Goal: Navigation & Orientation: Find specific page/section

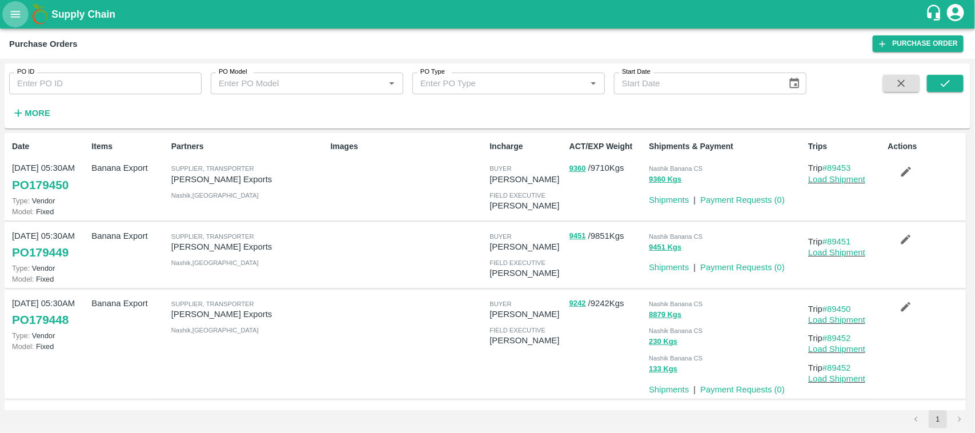
click at [13, 16] on icon "open drawer" at bounding box center [16, 14] width 10 height 6
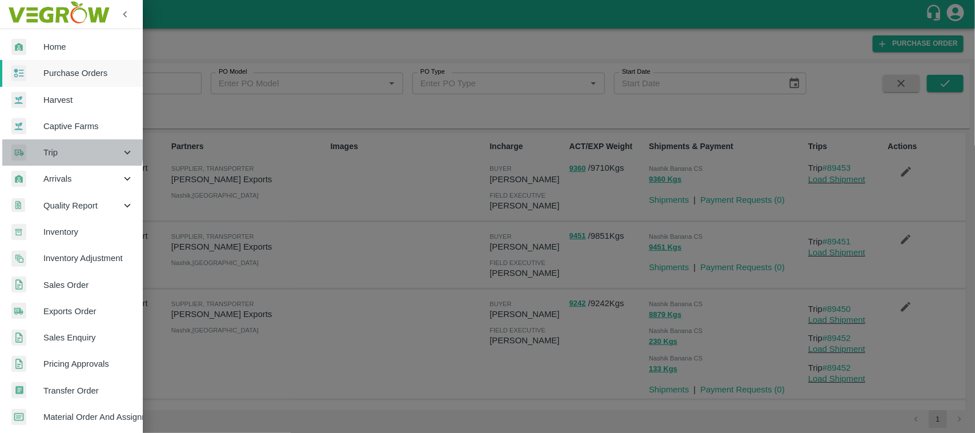
click at [63, 150] on span "Trip" at bounding box center [82, 152] width 78 height 13
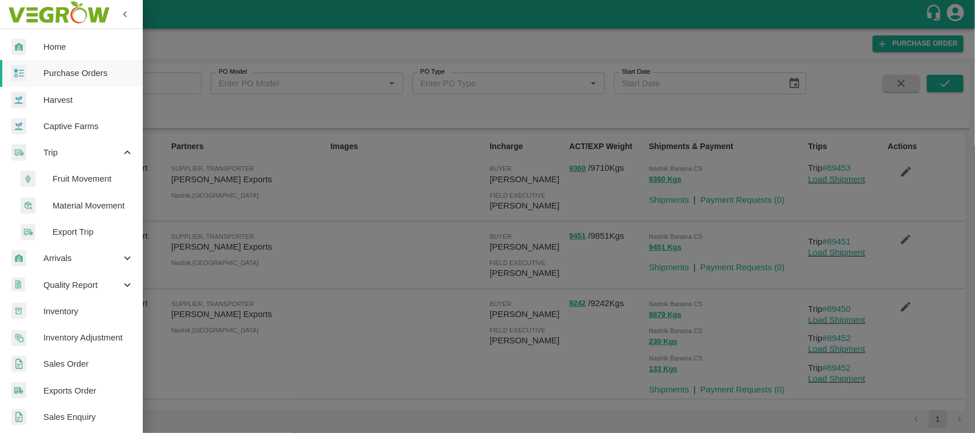
click at [69, 176] on span "Fruit Movement" at bounding box center [93, 179] width 81 height 13
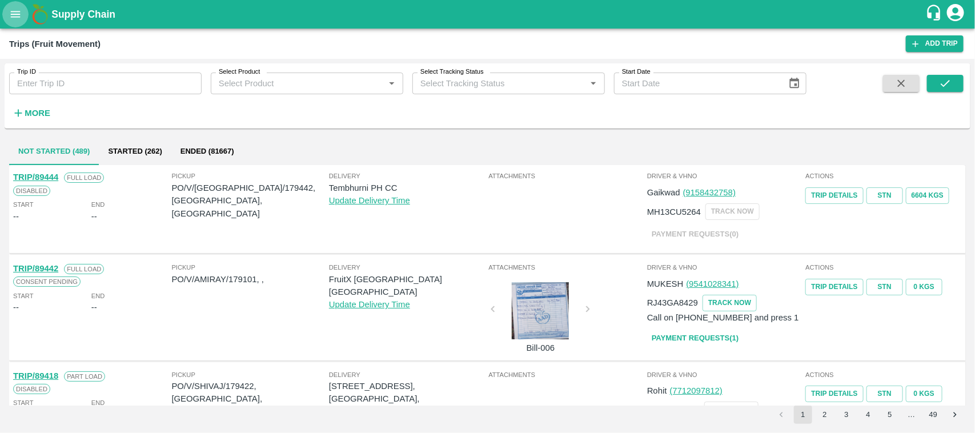
click at [4, 7] on button "open drawer" at bounding box center [15, 14] width 26 height 26
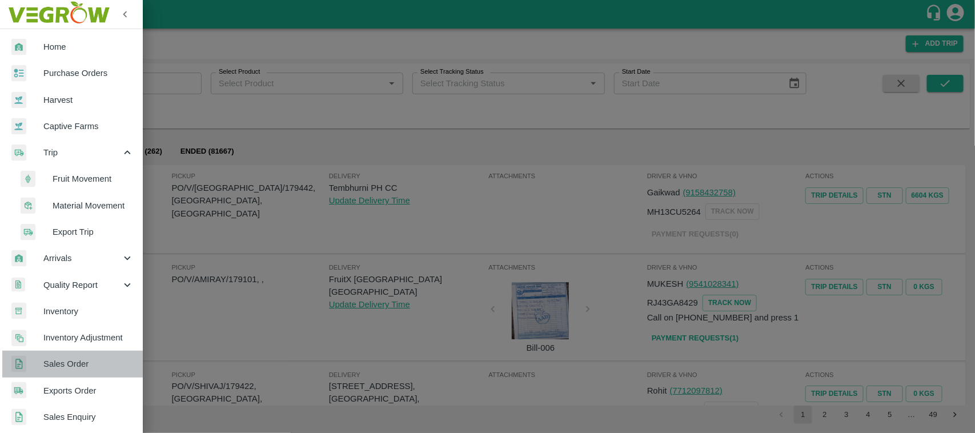
click at [74, 354] on link "Sales Order" at bounding box center [71, 364] width 143 height 26
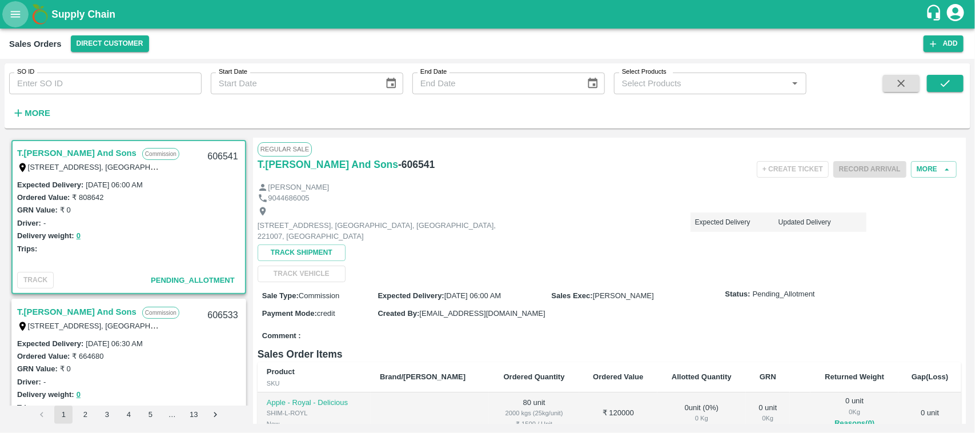
click at [19, 12] on icon "open drawer" at bounding box center [16, 14] width 10 height 6
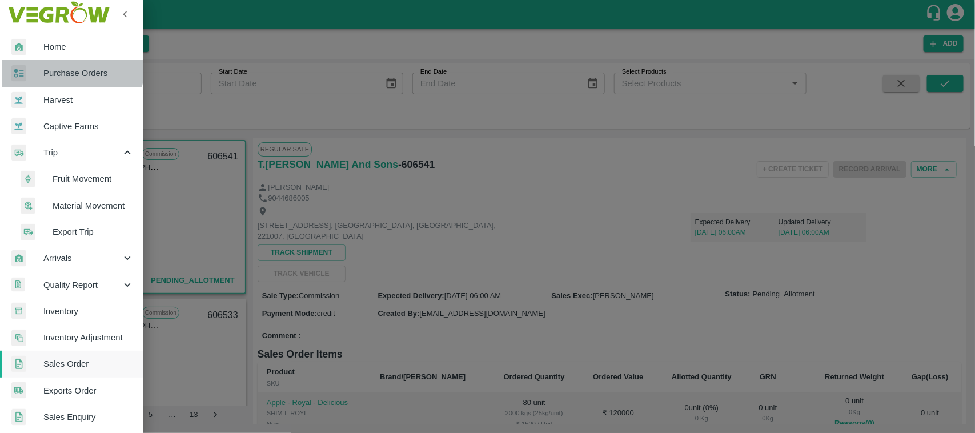
click at [53, 63] on link "Purchase Orders" at bounding box center [71, 73] width 143 height 26
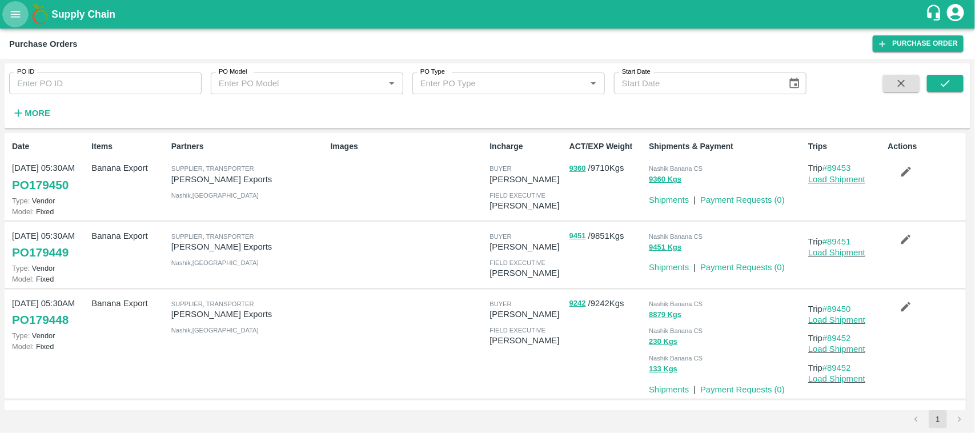
click at [9, 18] on icon "open drawer" at bounding box center [15, 14] width 13 height 13
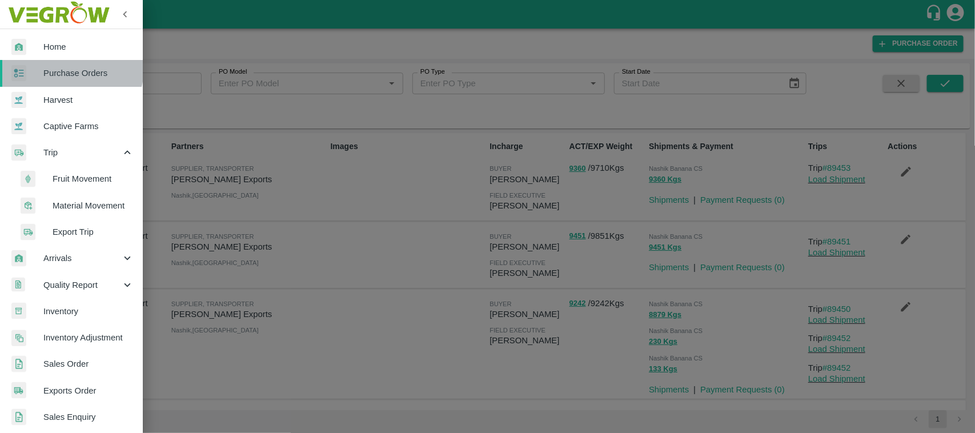
click at [62, 65] on link "Purchase Orders" at bounding box center [71, 73] width 143 height 26
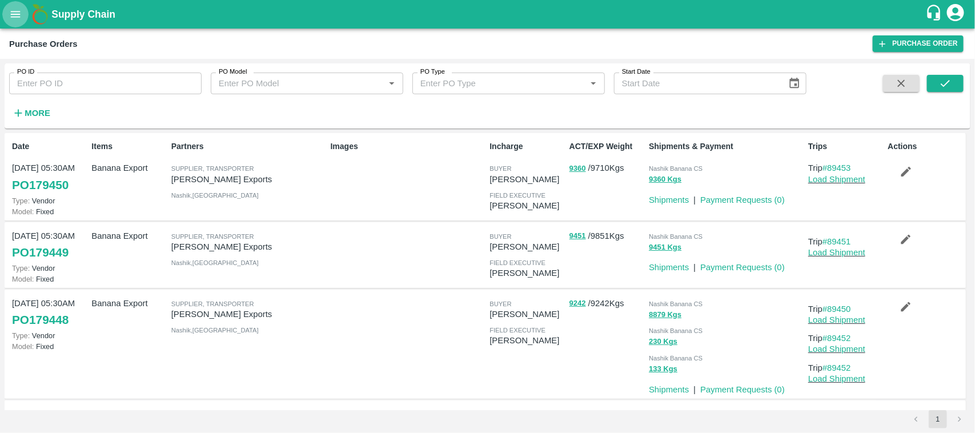
click at [19, 3] on button "open drawer" at bounding box center [15, 14] width 26 height 26
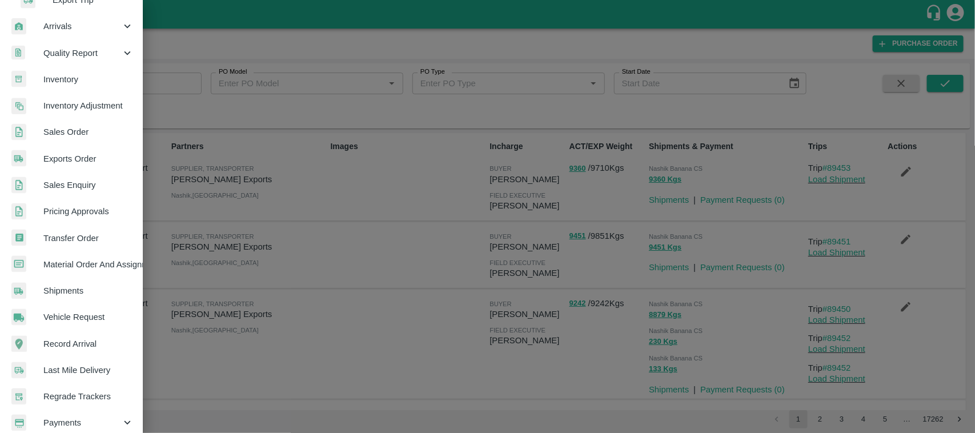
scroll to position [229, 0]
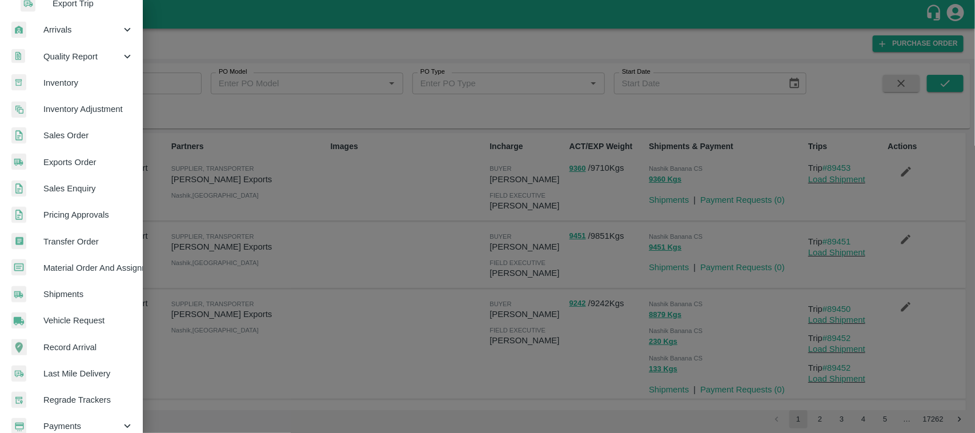
click at [57, 89] on link "Inventory" at bounding box center [71, 83] width 143 height 26
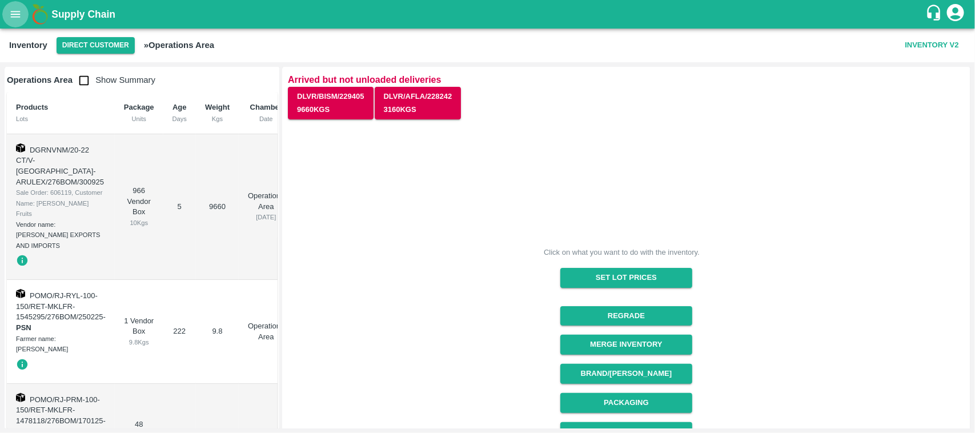
click at [18, 17] on icon "open drawer" at bounding box center [16, 14] width 10 height 6
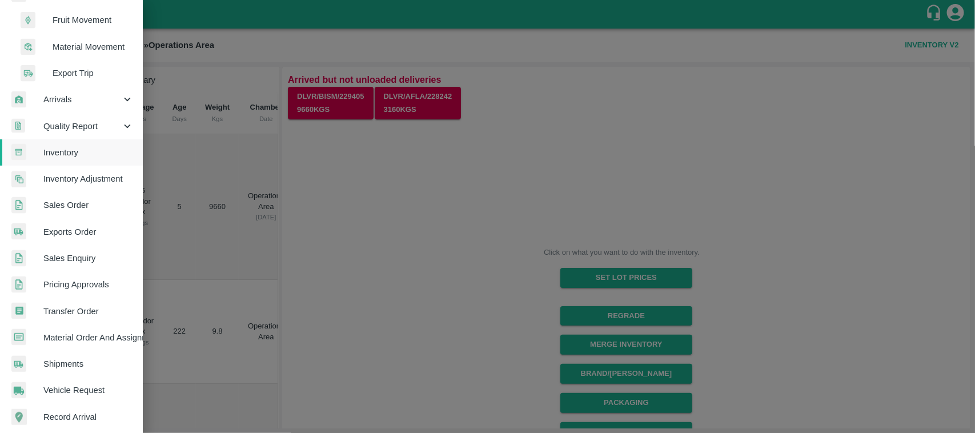
scroll to position [158, 0]
click at [75, 180] on span "Inventory Adjustment" at bounding box center [88, 180] width 90 height 13
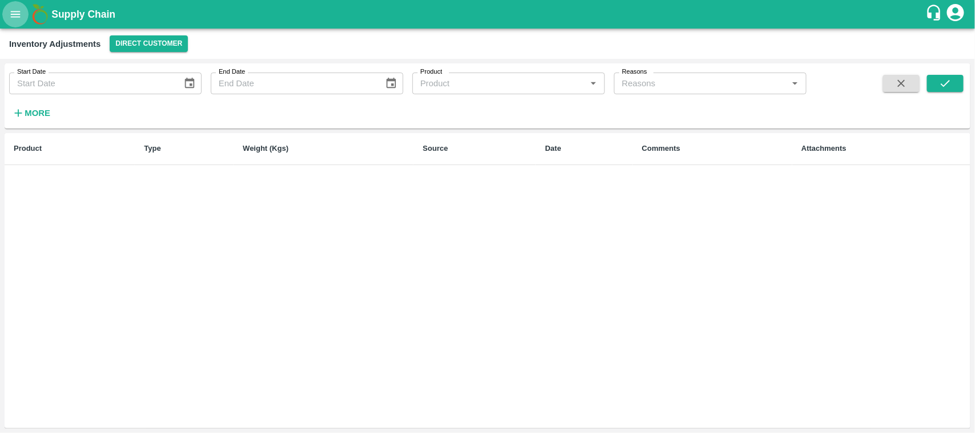
click at [14, 18] on icon "open drawer" at bounding box center [15, 14] width 13 height 13
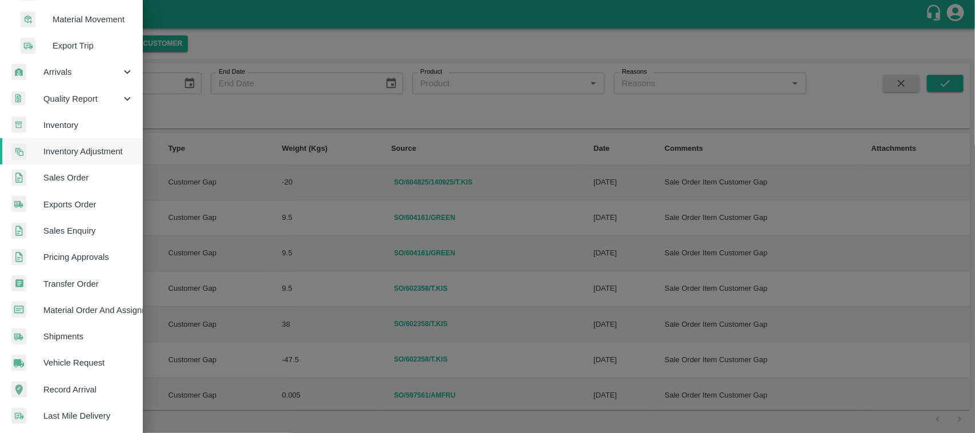
scroll to position [187, 0]
click at [67, 206] on span "Exports Order" at bounding box center [88, 204] width 90 height 13
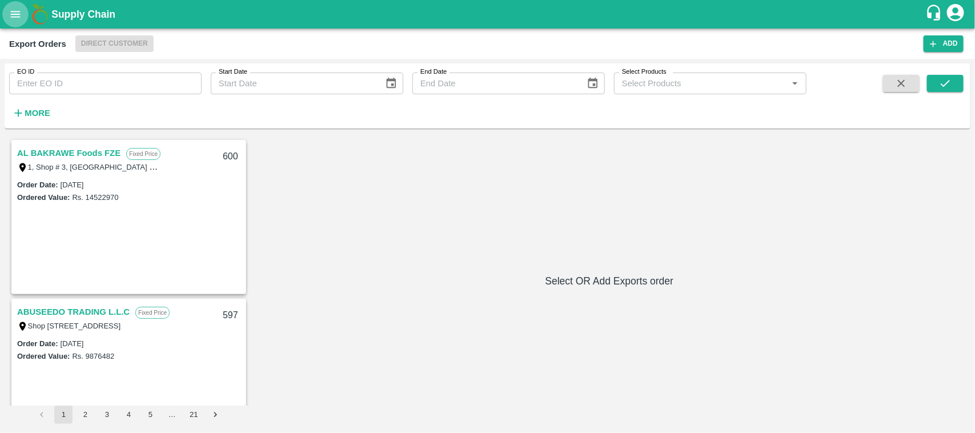
click at [26, 14] on button "open drawer" at bounding box center [15, 14] width 26 height 26
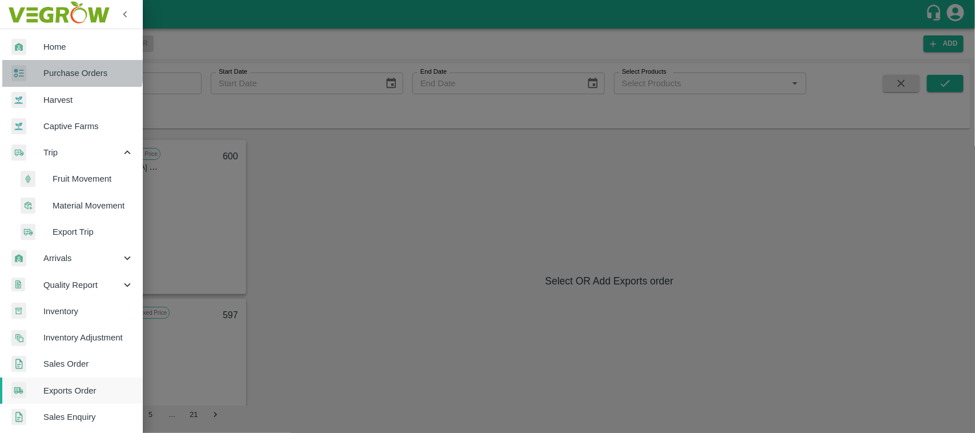
click at [60, 67] on span "Purchase Orders" at bounding box center [88, 73] width 90 height 13
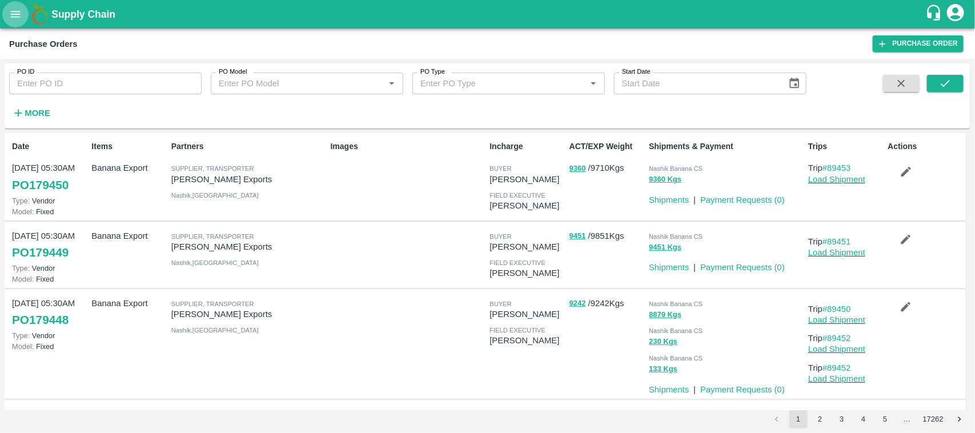
click at [25, 14] on button "open drawer" at bounding box center [15, 14] width 26 height 26
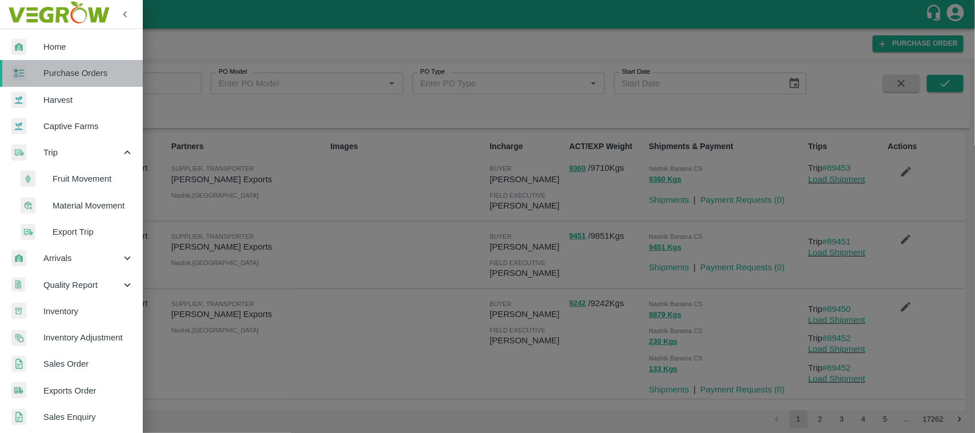
click at [86, 76] on span "Purchase Orders" at bounding box center [88, 73] width 90 height 13
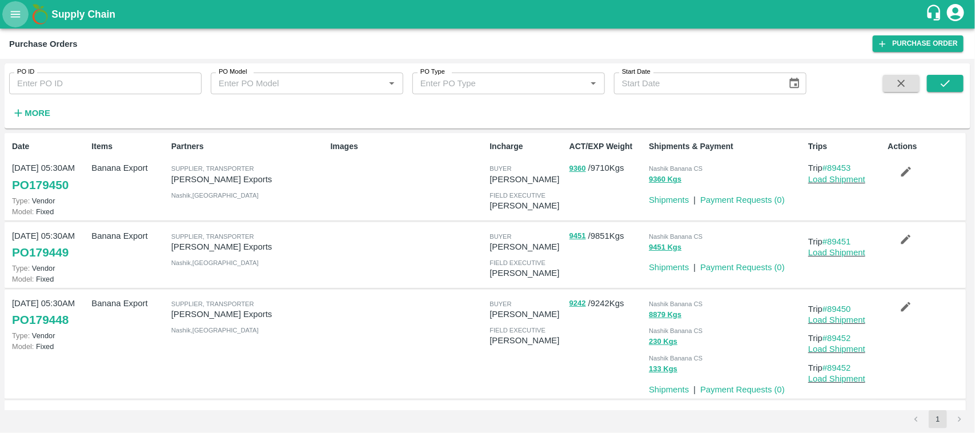
click at [13, 7] on button "open drawer" at bounding box center [15, 14] width 26 height 26
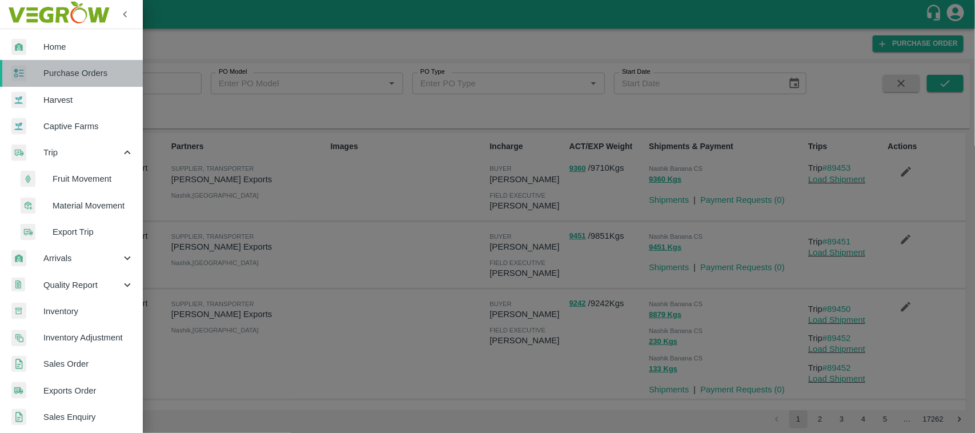
click at [75, 61] on link "Purchase Orders" at bounding box center [71, 73] width 143 height 26
